Goal: Task Accomplishment & Management: Manage account settings

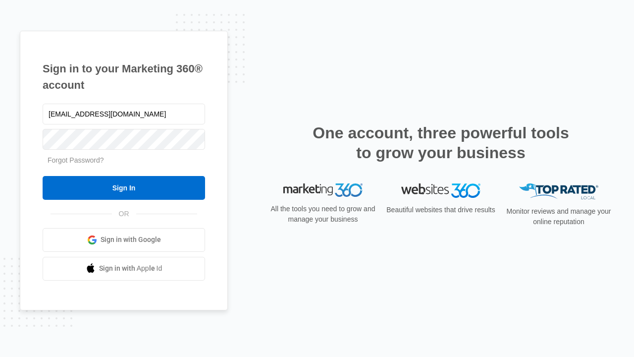
type input "[EMAIL_ADDRESS][DOMAIN_NAME]"
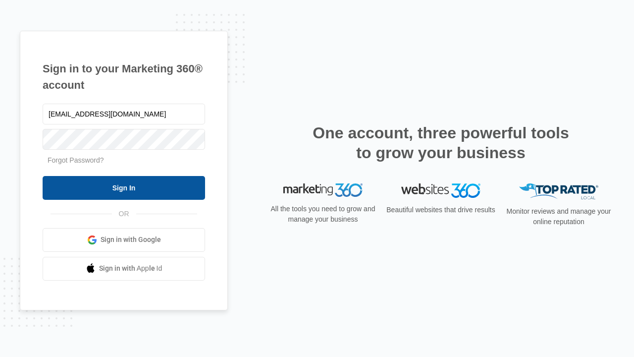
click at [124, 187] on input "Sign In" at bounding box center [124, 188] width 162 height 24
